Goal: Information Seeking & Learning: Learn about a topic

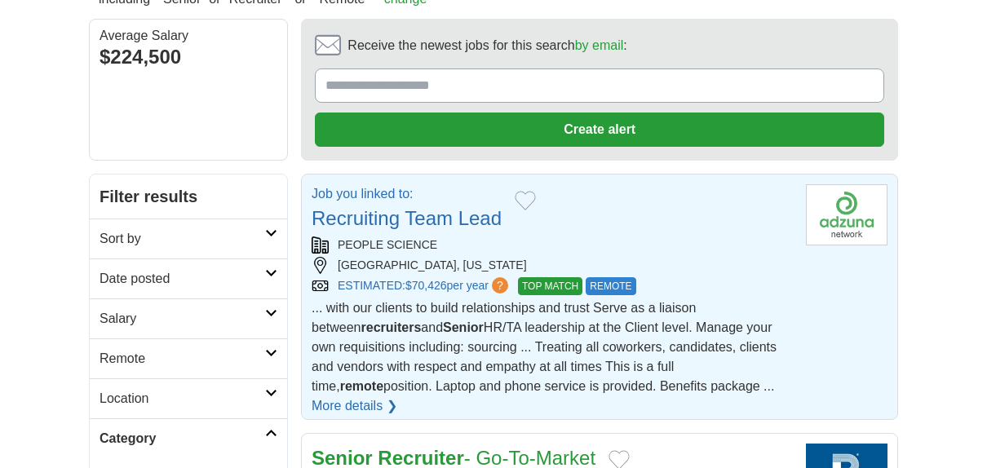
scroll to position [245, 0]
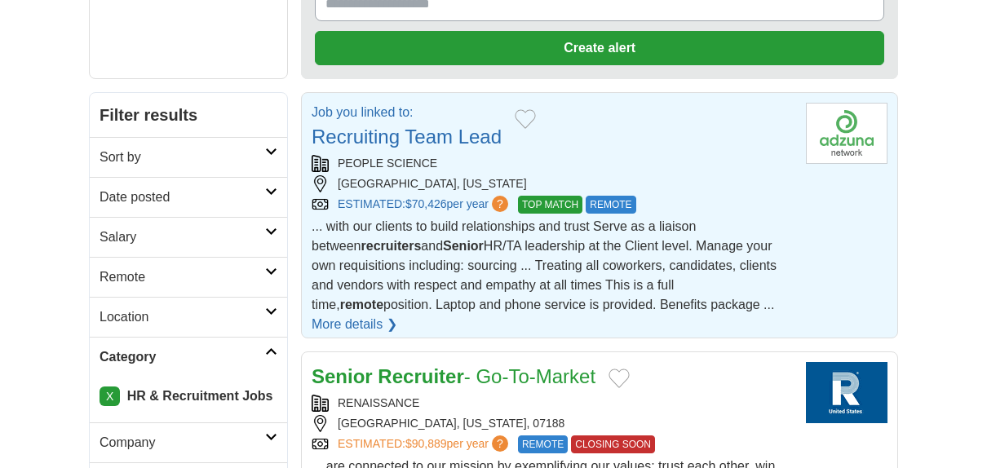
click at [420, 132] on link "Recruiting Team Lead" at bounding box center [407, 137] width 190 height 22
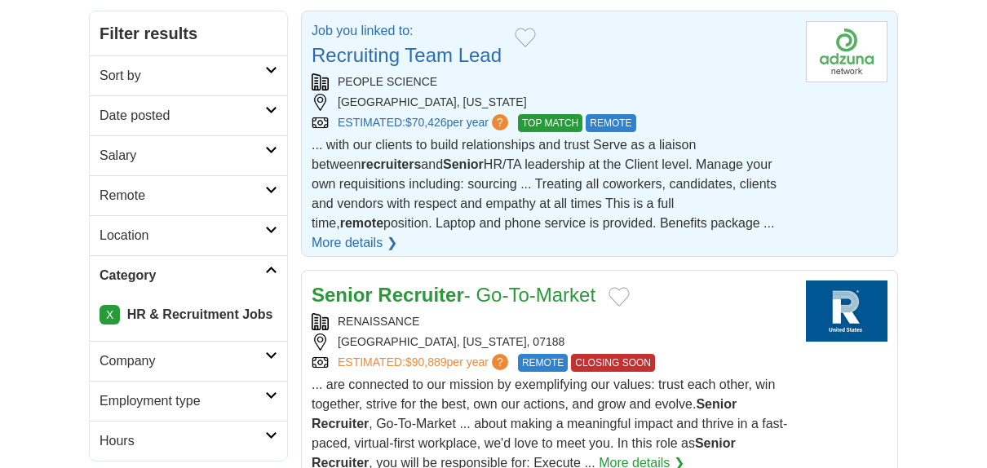
click at [397, 233] on link "More details ❯" at bounding box center [355, 243] width 86 height 20
click at [508, 118] on span "?" at bounding box center [500, 122] width 16 height 16
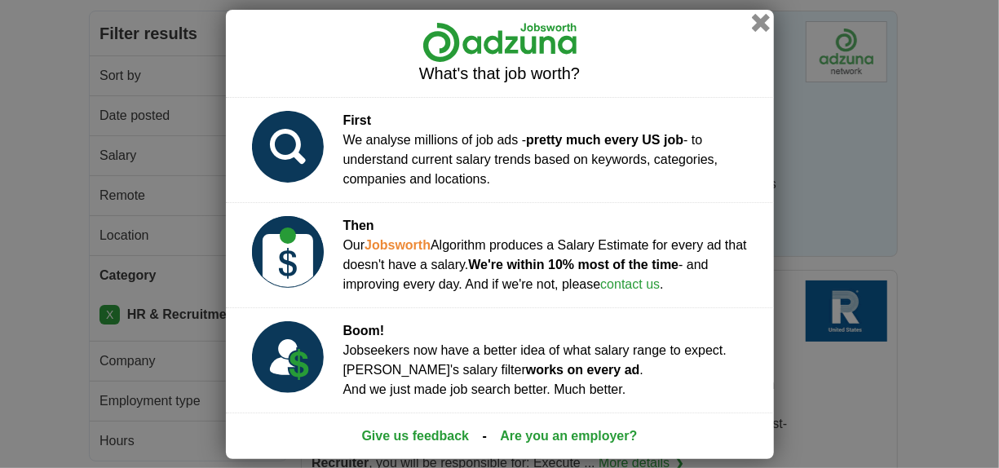
click at [756, 23] on button "button" at bounding box center [760, 22] width 18 height 18
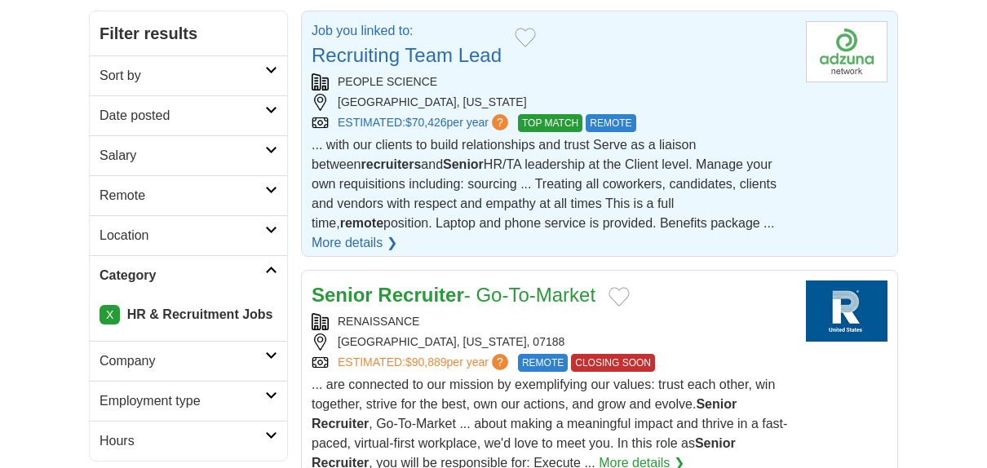
drag, startPoint x: 306, startPoint y: 47, endPoint x: 555, endPoint y: 100, distance: 254.2
click at [555, 100] on article "Job you linked to: Recruiting Team Lead PEOPLE SCIENCE SPRING LAKE HEIGHTS, NEW…" at bounding box center [599, 134] width 597 height 246
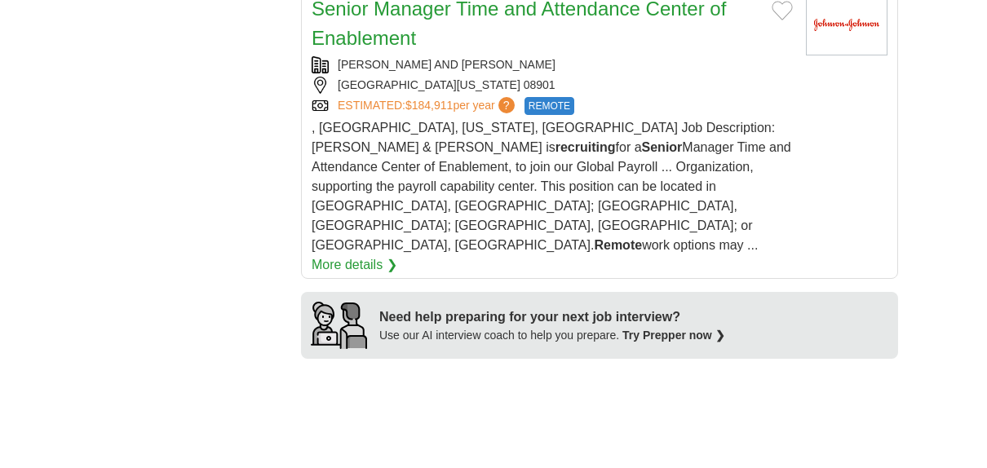
scroll to position [1794, 0]
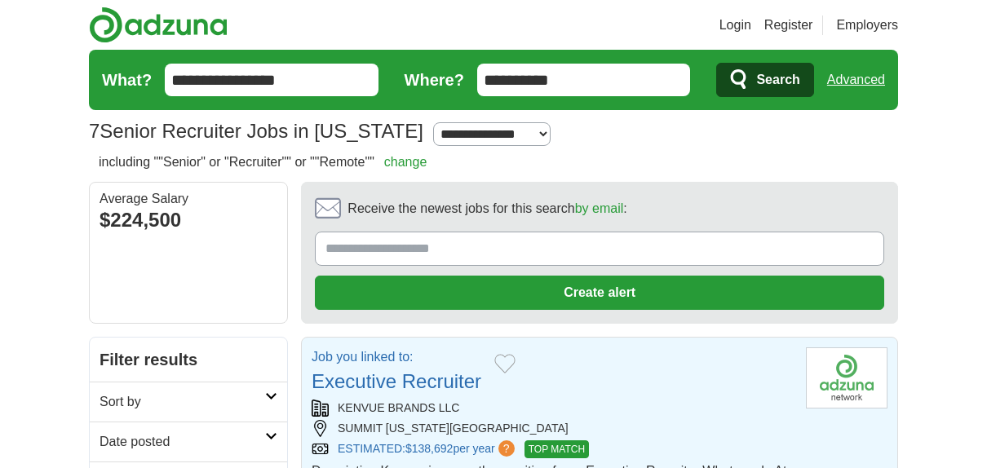
scroll to position [163, 0]
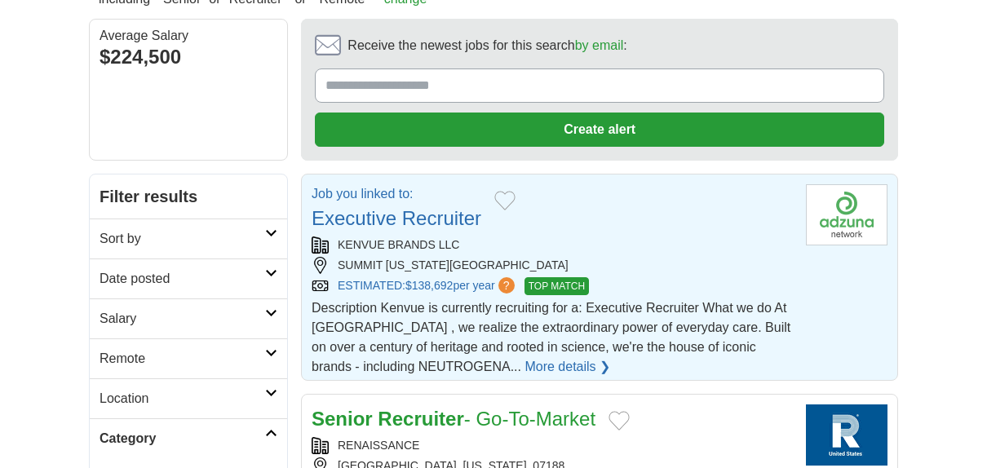
click at [391, 210] on link "Executive Recruiter" at bounding box center [397, 218] width 170 height 22
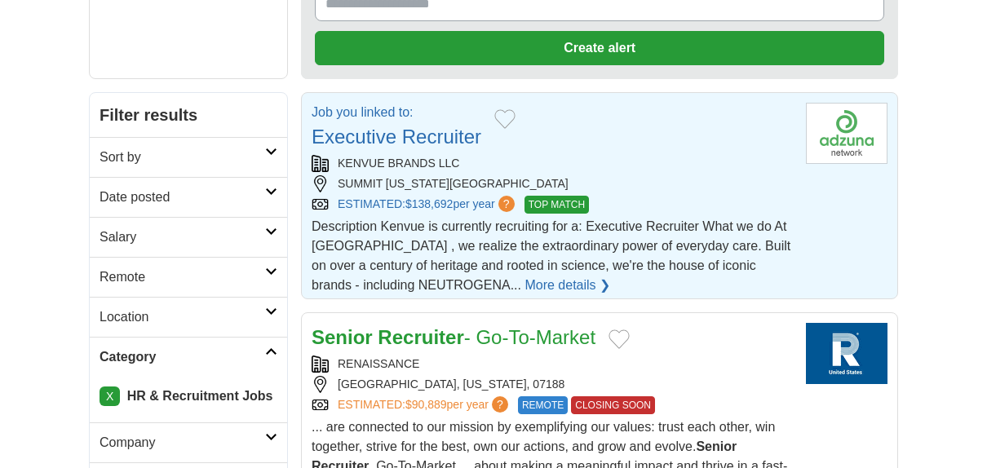
scroll to position [0, 0]
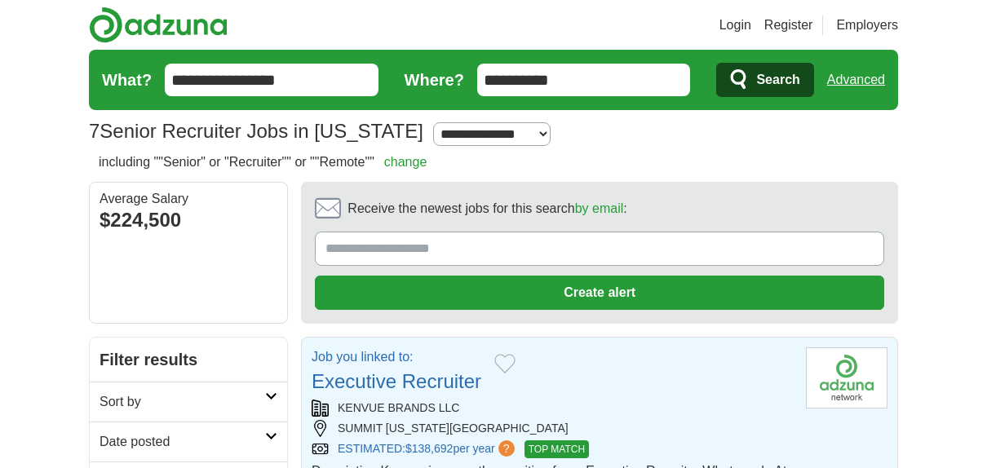
scroll to position [163, 0]
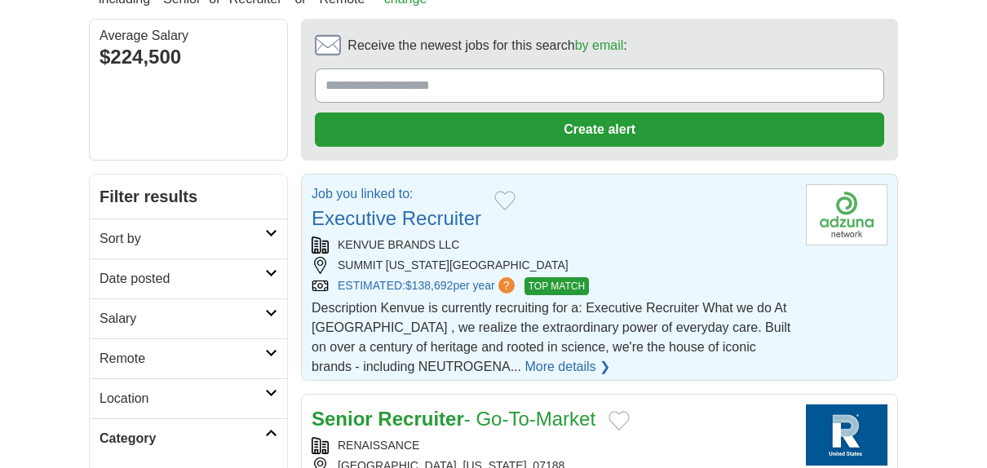
click at [379, 207] on link "Executive Recruiter" at bounding box center [397, 218] width 170 height 22
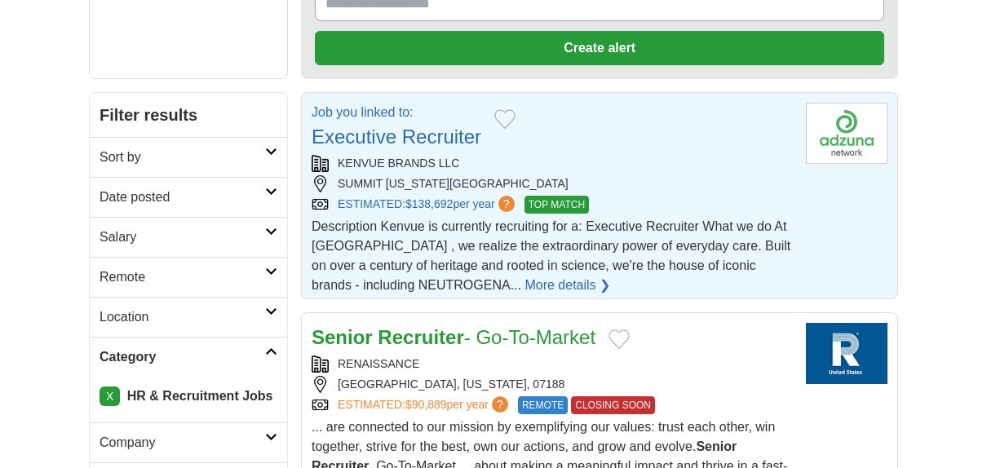
scroll to position [0, 0]
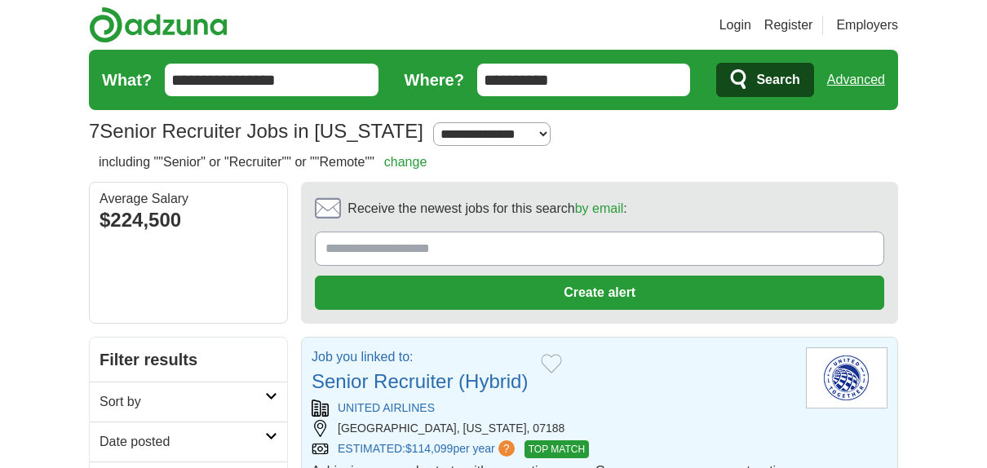
scroll to position [163, 0]
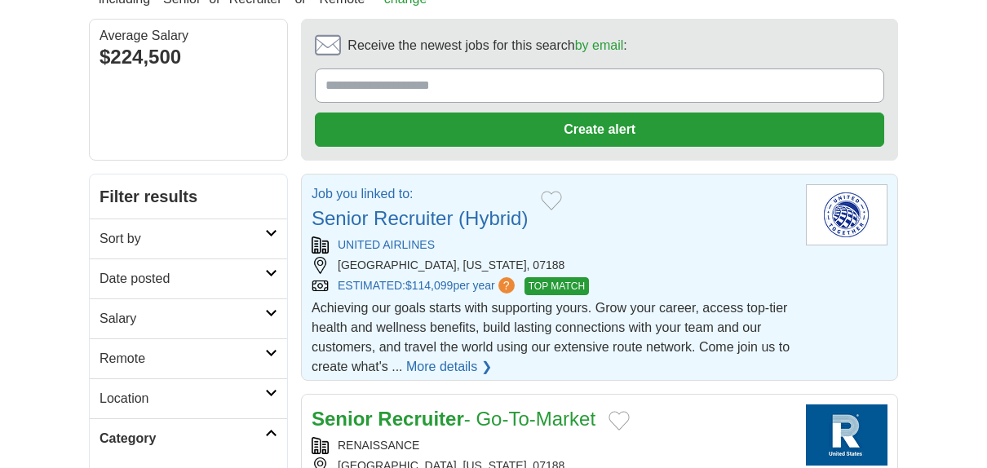
click at [376, 207] on link "Senior Recruiter (Hybrid)" at bounding box center [420, 218] width 216 height 22
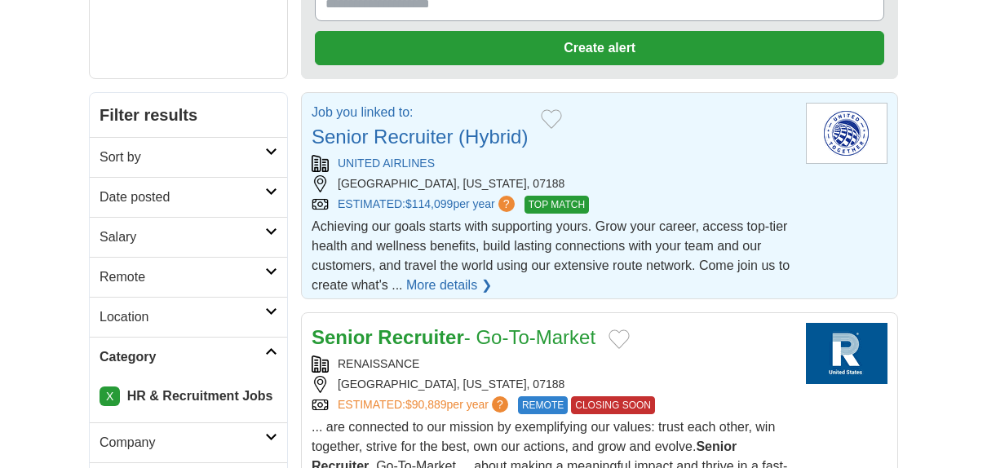
click at [338, 127] on link "Senior Recruiter (Hybrid)" at bounding box center [420, 137] width 216 height 22
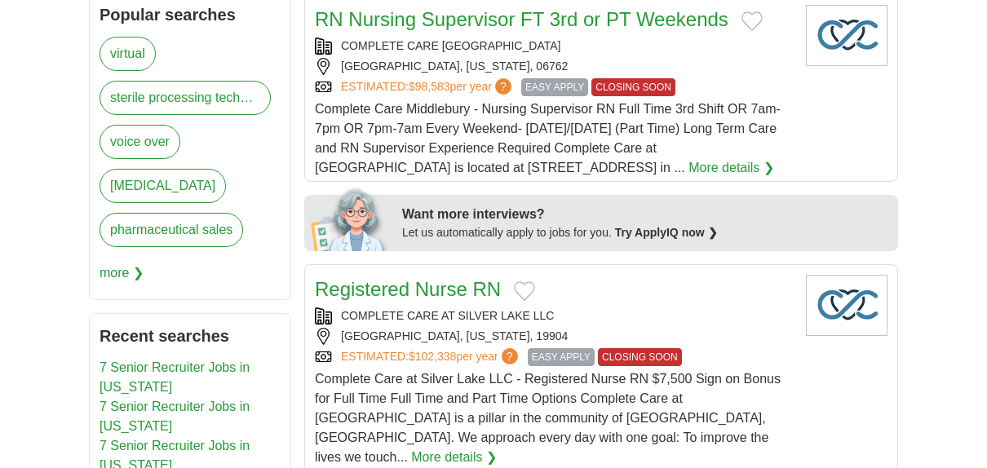
scroll to position [163, 0]
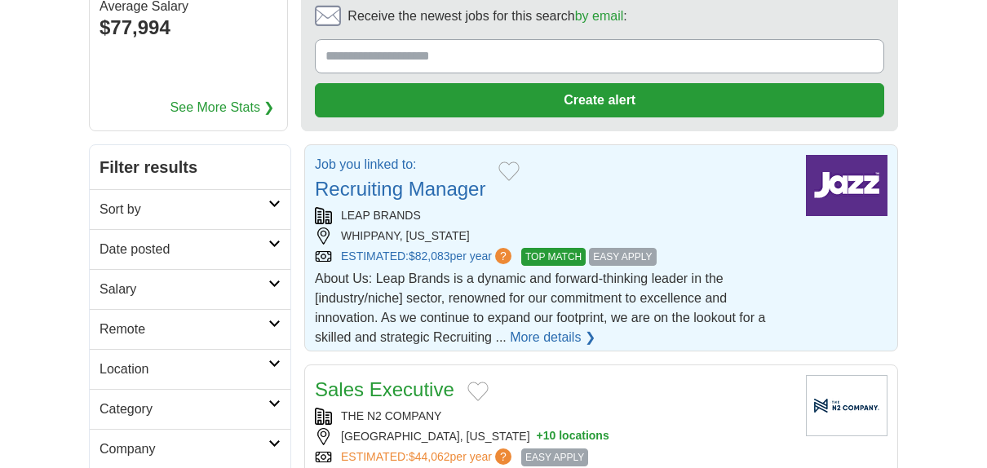
click at [661, 201] on div "Job you linked to: Recruiting Manager LEAP BRANDS WHIPPANY, [US_STATE] ESTIMATE…" at bounding box center [554, 251] width 478 height 192
